Goal: Task Accomplishment & Management: Use online tool/utility

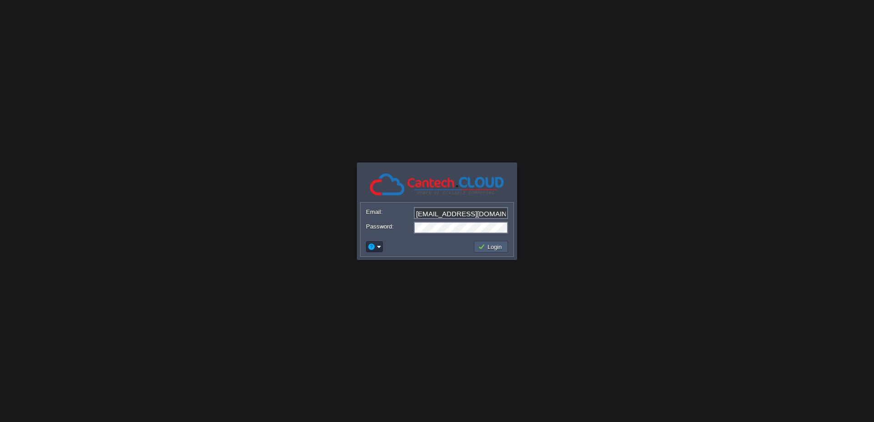
click at [490, 247] on button "Login" at bounding box center [491, 247] width 26 height 8
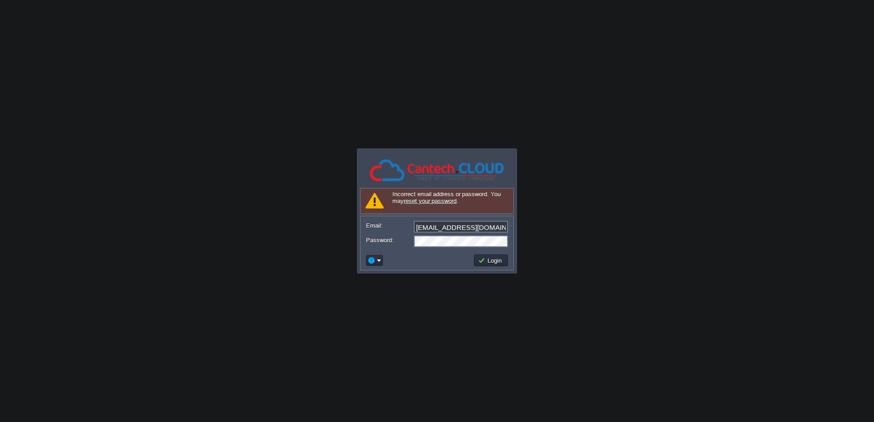
type input "[PERSON_NAME][EMAIL_ADDRESS][DOMAIN_NAME]"
click at [494, 262] on button "Login" at bounding box center [491, 260] width 26 height 8
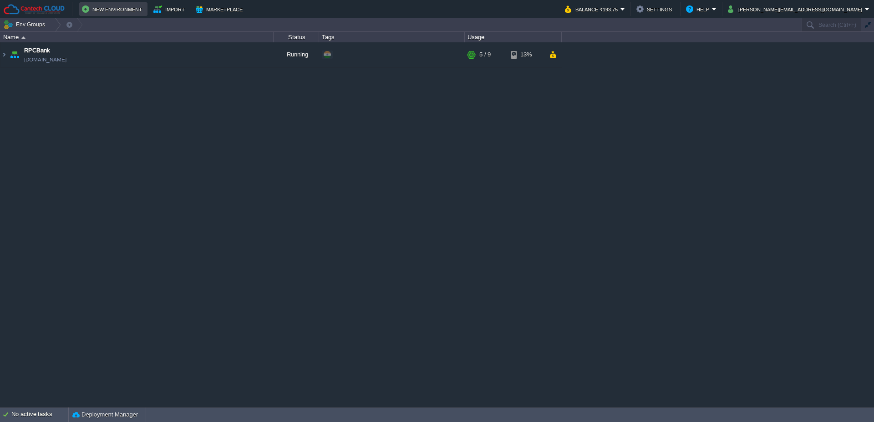
click at [130, 11] on button "New Environment" at bounding box center [113, 9] width 63 height 11
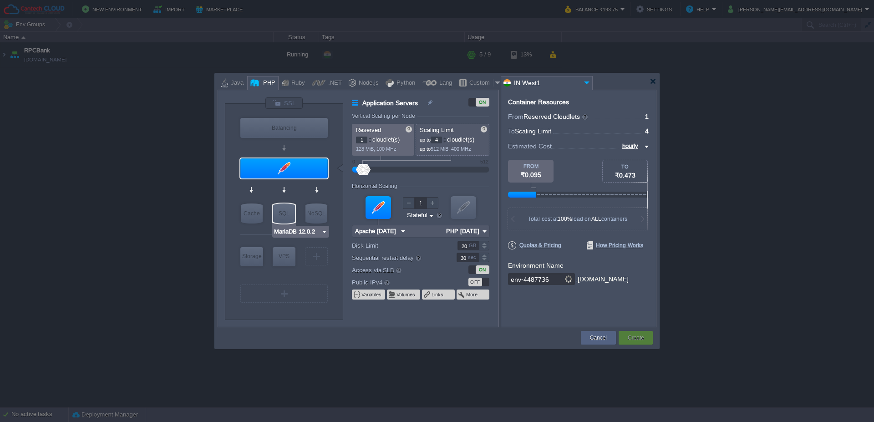
click at [279, 218] on div "SQL" at bounding box center [284, 213] width 22 height 20
type input "SQL Databases"
type input "4"
type input "6"
type input "MariaDB 12.0.2"
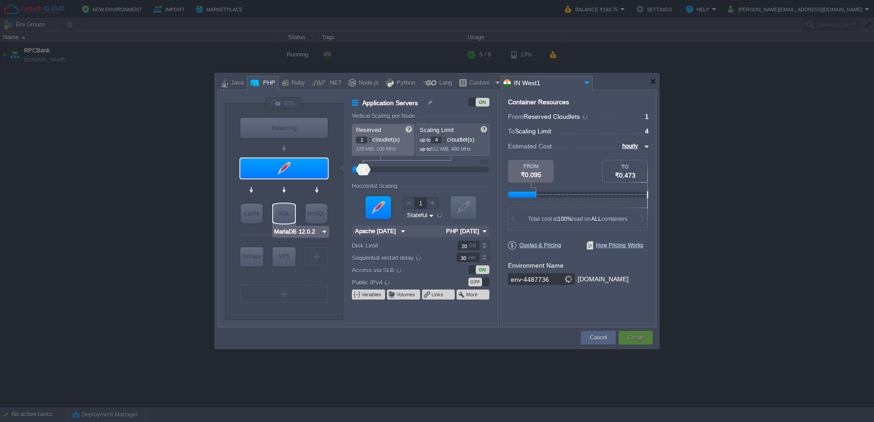
type input "12.0.2-almalin..."
type input "Stateless"
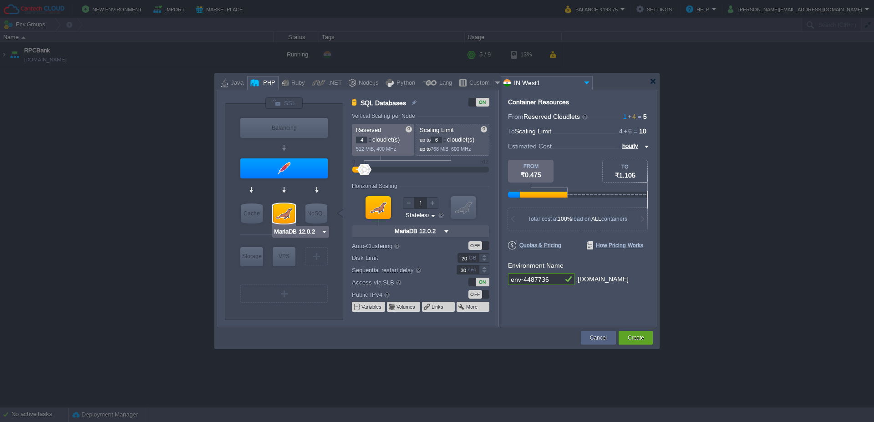
click at [323, 232] on img at bounding box center [324, 231] width 7 height 9
click at [144, 198] on div at bounding box center [437, 211] width 874 height 422
click at [605, 340] on button "Cancel" at bounding box center [598, 337] width 17 height 9
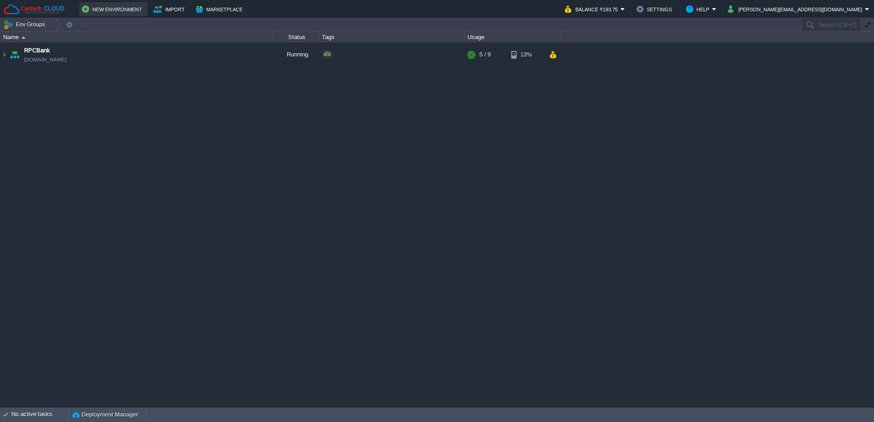
click at [86, 10] on button "New Environment" at bounding box center [113, 9] width 63 height 11
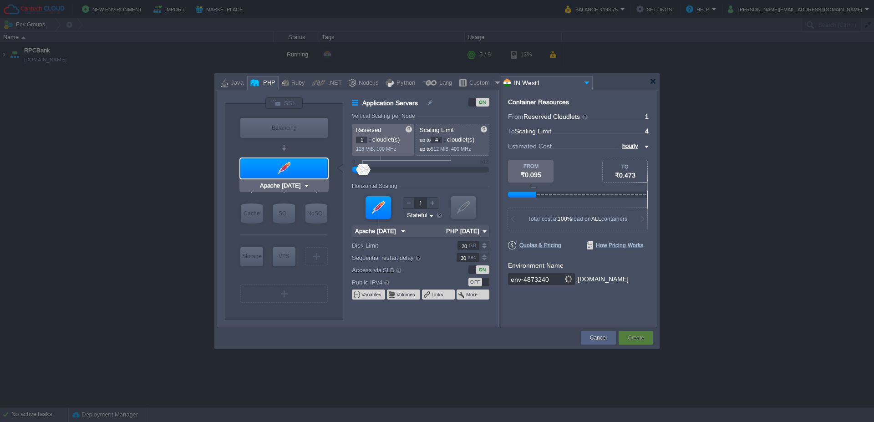
type input "MariaDB 12.0.2"
click at [281, 210] on div "SQL" at bounding box center [284, 213] width 22 height 20
type input "SQL Databases"
type input "4"
type input "6"
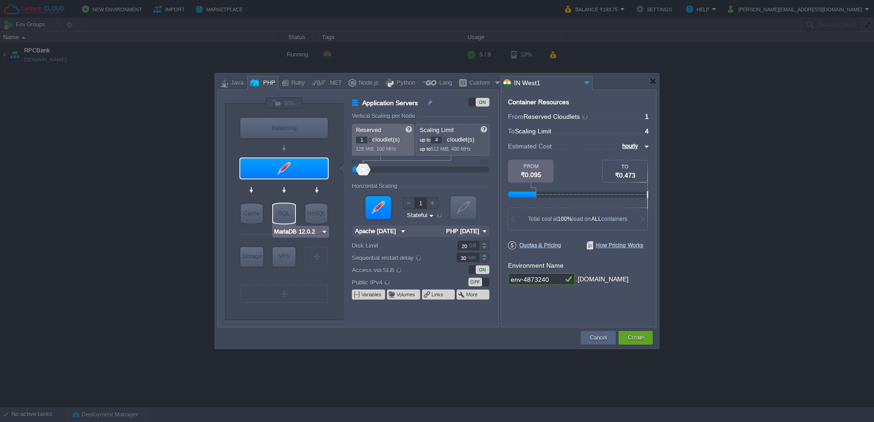
type input "MariaDB 12.0.2"
type input "12.0.2-almalin..."
type input "Stateless"
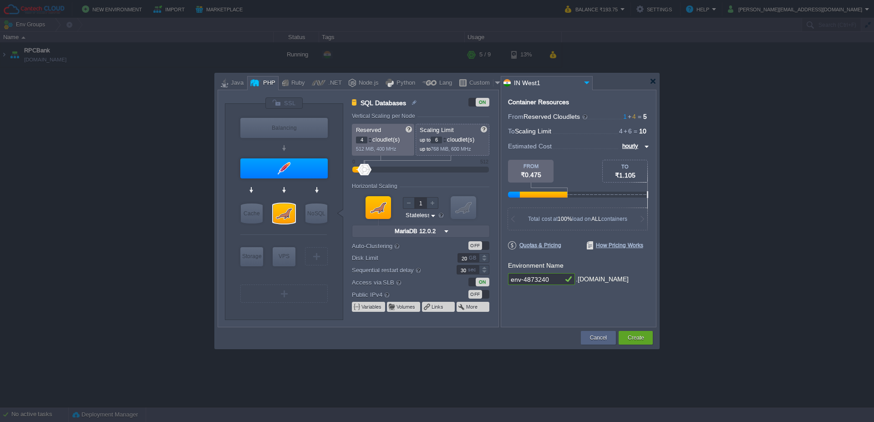
click at [311, 232] on div at bounding box center [283, 234] width 86 height 19
click at [291, 223] on div at bounding box center [284, 213] width 22 height 20
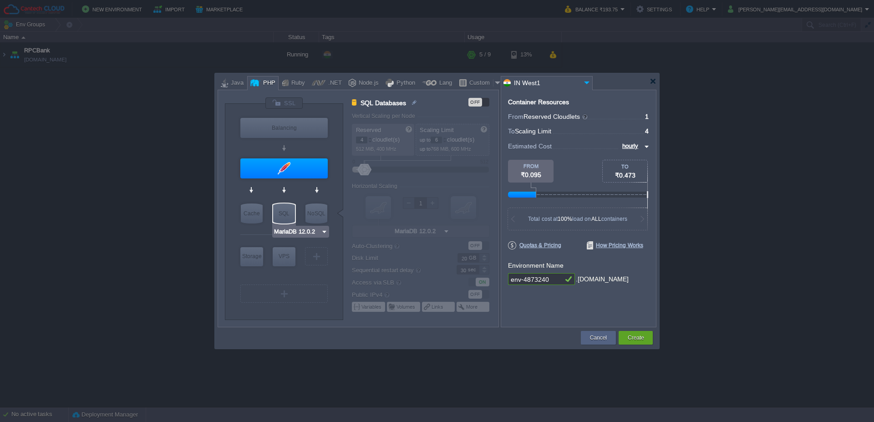
click at [281, 208] on div "SQL" at bounding box center [284, 213] width 22 height 20
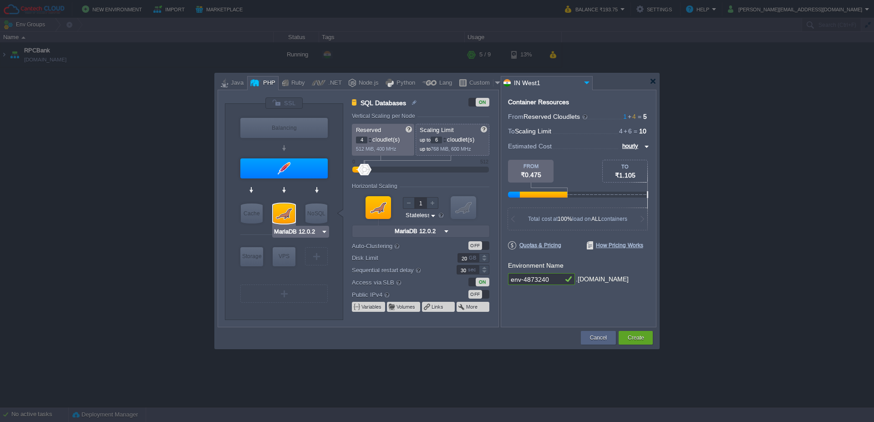
click at [321, 232] on img at bounding box center [324, 231] width 7 height 9
